Goal: Task Accomplishment & Management: Use online tool/utility

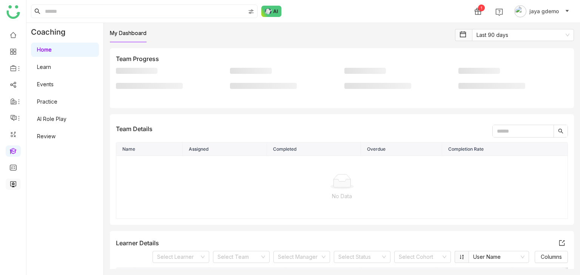
click at [10, 184] on link at bounding box center [13, 184] width 7 height 6
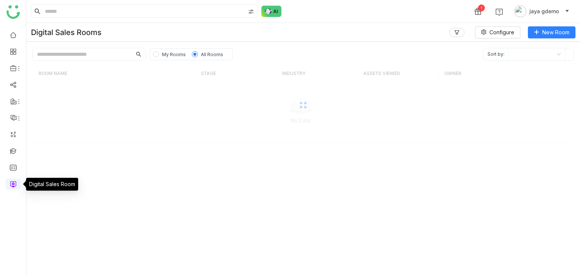
click at [12, 184] on link at bounding box center [13, 184] width 7 height 6
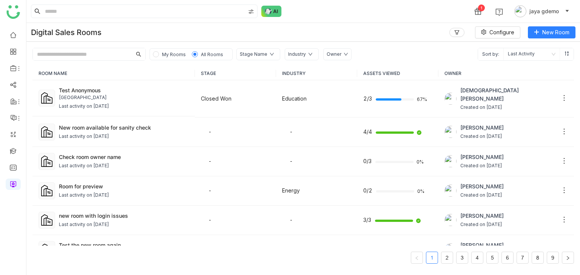
click at [167, 50] on span "My Rooms" at bounding box center [174, 54] width 30 height 8
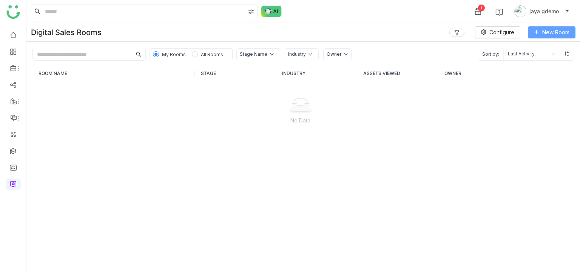
click at [552, 27] on button "New Room" at bounding box center [552, 32] width 48 height 12
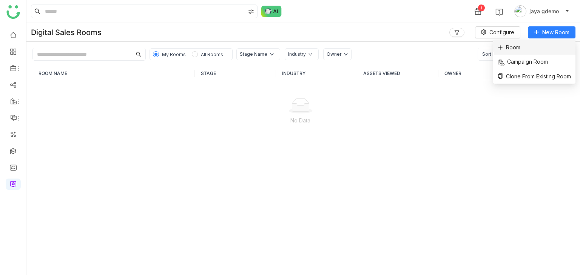
click at [537, 40] on div "Room Campaign Room Clone From Existing Room" at bounding box center [534, 61] width 82 height 43
click at [511, 49] on span "Room" at bounding box center [508, 47] width 23 height 8
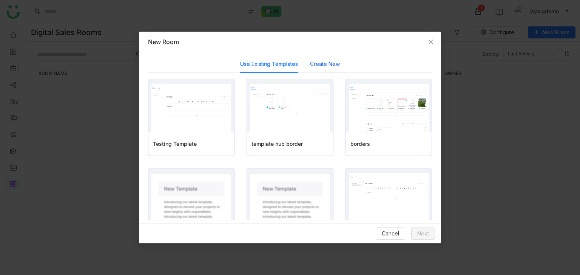
click at [314, 65] on button "Create New" at bounding box center [325, 64] width 30 height 8
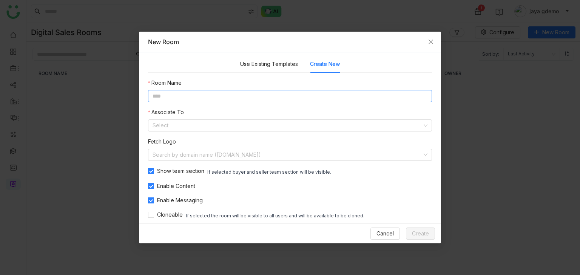
click at [186, 98] on input at bounding box center [290, 96] width 284 height 12
type input "*"
type input "**********"
click at [198, 125] on input at bounding box center [286, 125] width 269 height 11
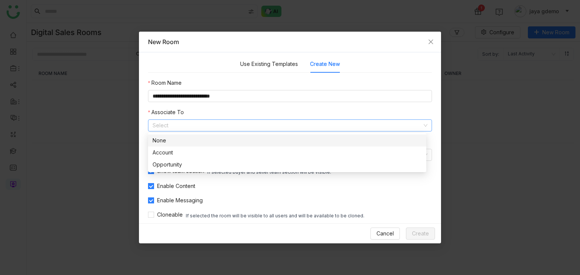
click at [170, 144] on div "None" at bounding box center [286, 141] width 269 height 8
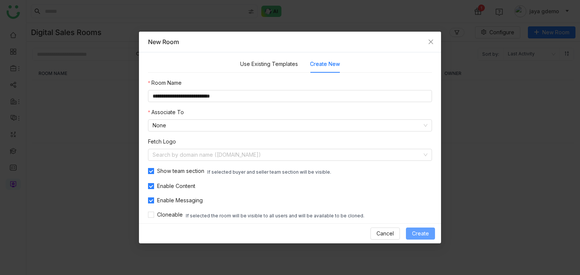
click at [420, 238] on button "Create" at bounding box center [420, 234] width 29 height 12
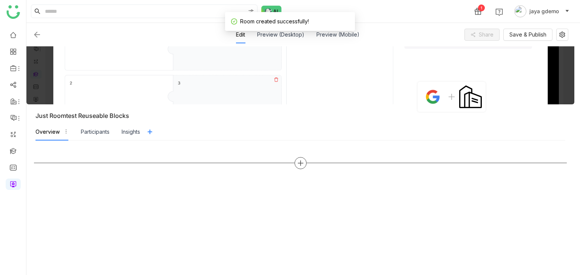
click at [299, 166] on icon at bounding box center [300, 163] width 7 height 7
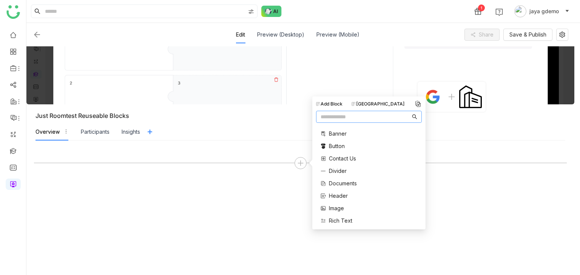
click at [378, 103] on div "[GEOGRAPHIC_DATA]" at bounding box center [377, 104] width 53 height 7
click at [374, 105] on div "[GEOGRAPHIC_DATA]" at bounding box center [377, 104] width 53 height 7
click at [369, 103] on div "[GEOGRAPHIC_DATA]" at bounding box center [377, 104] width 53 height 7
click at [323, 103] on div "Add Block" at bounding box center [329, 104] width 26 height 7
click at [370, 103] on div "[GEOGRAPHIC_DATA]" at bounding box center [377, 104] width 53 height 7
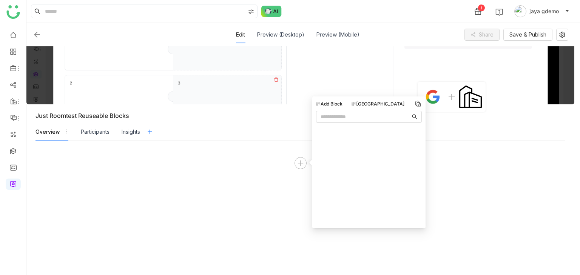
click at [382, 103] on div "[GEOGRAPHIC_DATA]" at bounding box center [377, 104] width 53 height 7
click at [38, 37] on img at bounding box center [36, 34] width 9 height 9
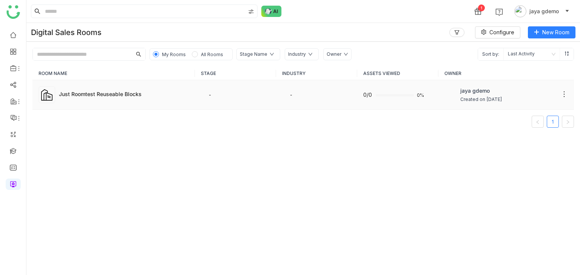
click at [178, 98] on div "Just Roomtest Reuseable Blocks" at bounding box center [124, 94] width 130 height 9
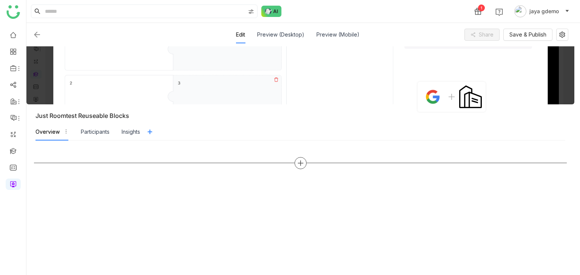
click at [302, 165] on icon at bounding box center [300, 163] width 7 height 7
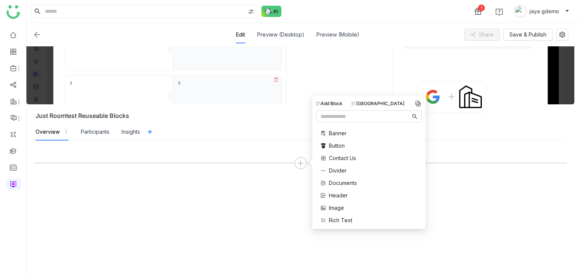
click at [386, 100] on div "Add Block [GEOGRAPHIC_DATA]" at bounding box center [369, 104] width 106 height 8
click at [375, 105] on div "[GEOGRAPHIC_DATA]" at bounding box center [377, 103] width 53 height 7
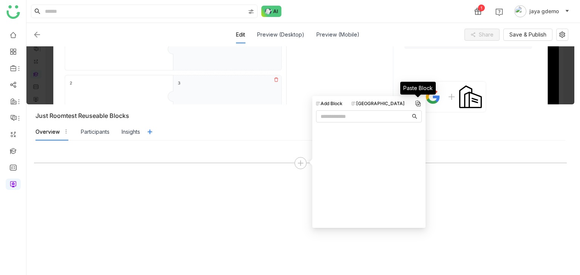
click at [418, 101] on img at bounding box center [418, 104] width 8 height 8
click at [419, 102] on img at bounding box center [418, 104] width 8 height 8
click at [329, 103] on div "Add Block" at bounding box center [329, 103] width 26 height 7
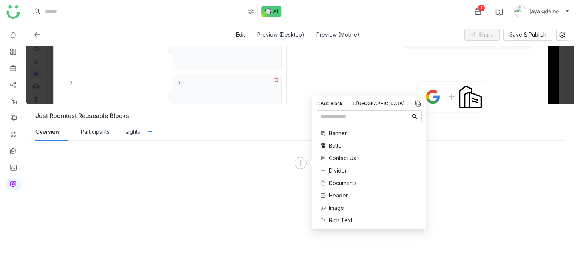
click at [379, 108] on div "Add Block [GEOGRAPHIC_DATA] Banner Button Contact Us Divider Documents Header I…" at bounding box center [369, 163] width 106 height 126
click at [379, 104] on div "[GEOGRAPHIC_DATA]" at bounding box center [377, 103] width 53 height 7
click at [486, 133] on nz-tabs-nav "Overview Participants Insights" at bounding box center [299, 131] width 529 height 17
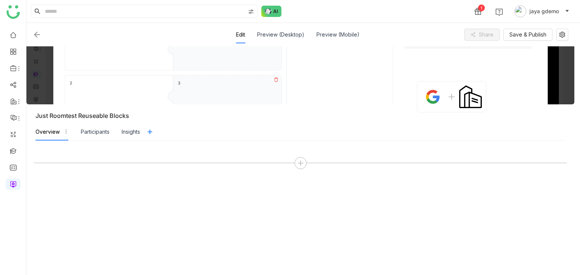
click at [35, 34] on img at bounding box center [36, 34] width 9 height 9
